Goal: Find specific page/section: Find specific page/section

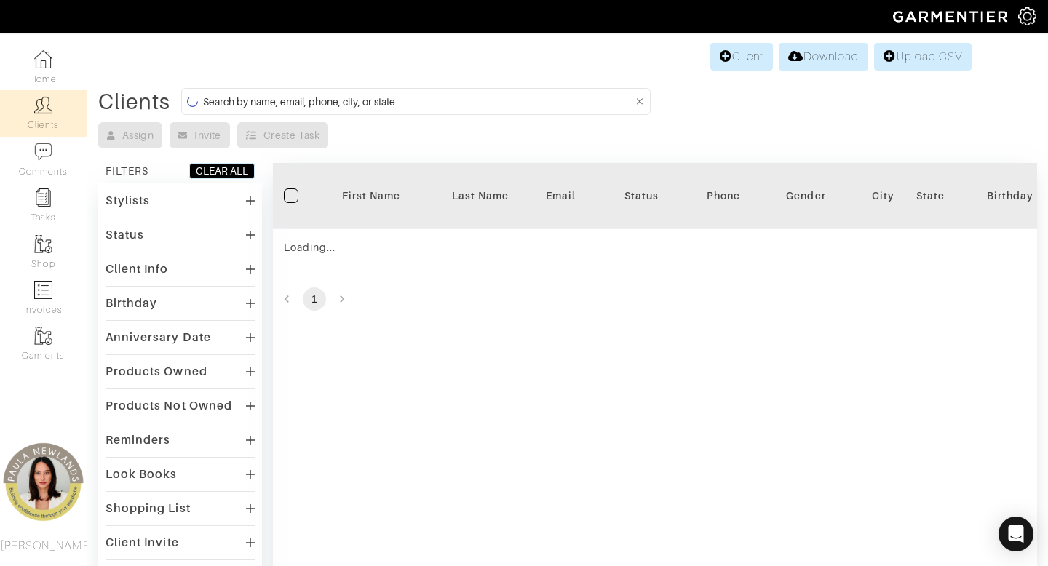
click at [564, 96] on input at bounding box center [418, 101] width 430 height 18
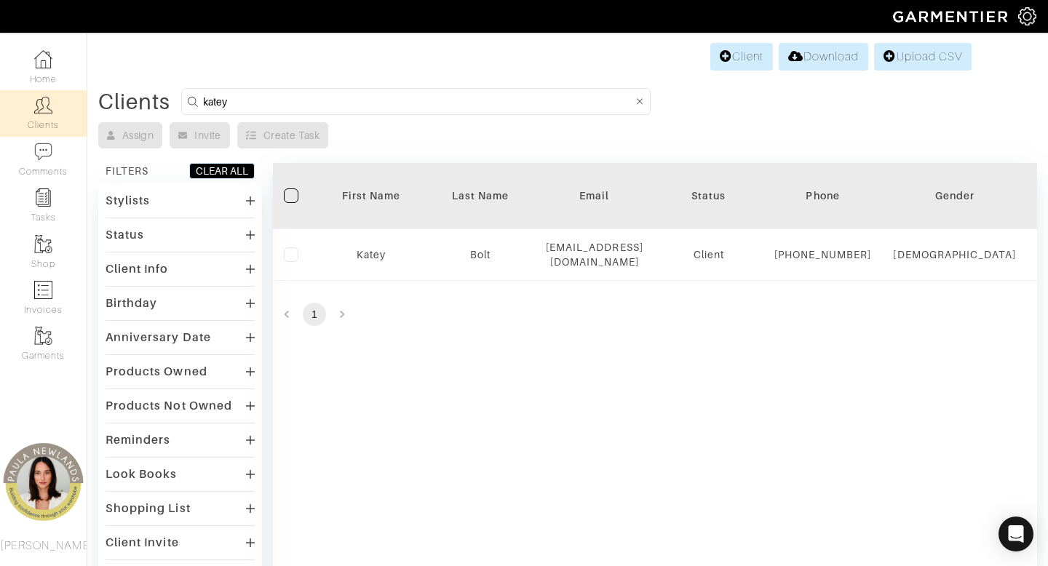
type input "katey"
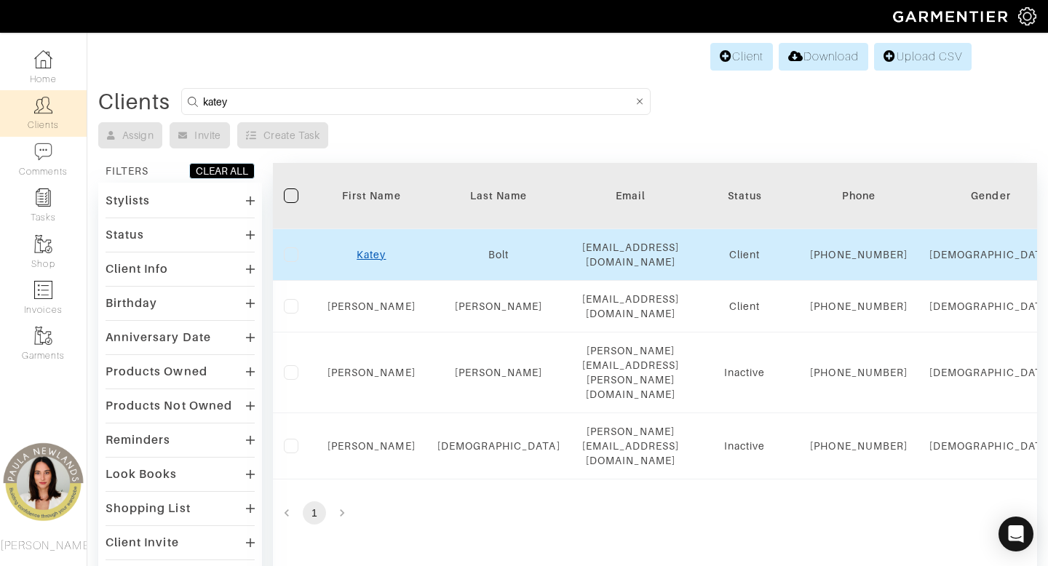
click at [377, 258] on link "Katey" at bounding box center [371, 255] width 29 height 12
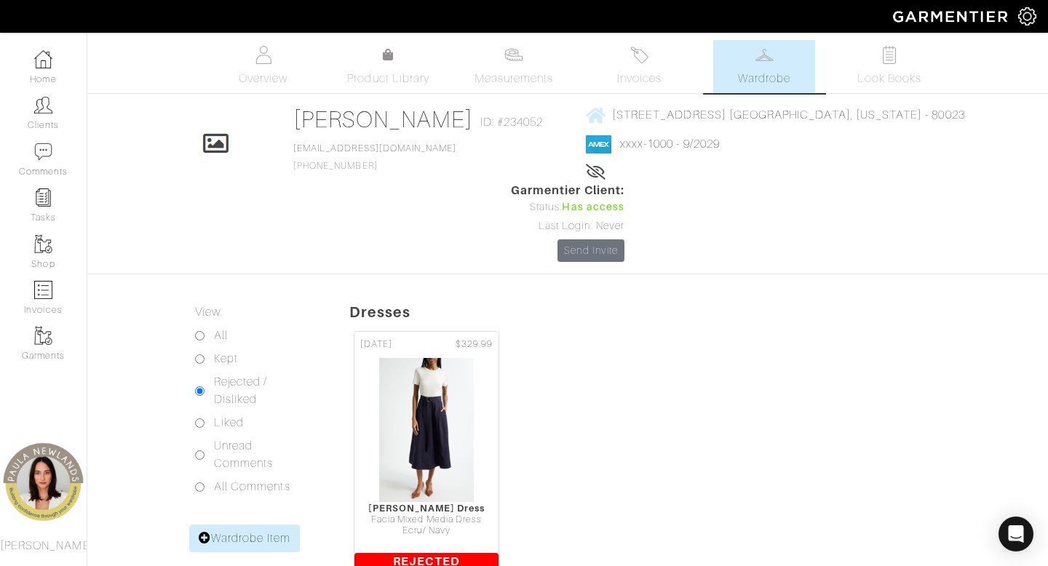
click at [226, 350] on label "Kept" at bounding box center [226, 358] width 24 height 17
click at [205, 355] on input "Kept" at bounding box center [199, 359] width 9 height 9
radio input "true"
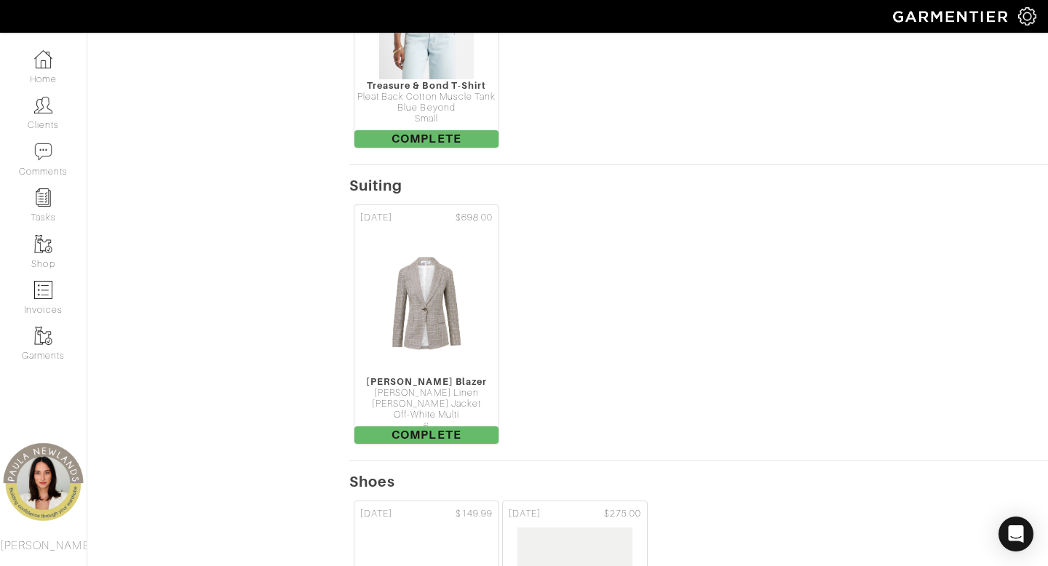
scroll to position [1480, 0]
